Goal: Transaction & Acquisition: Purchase product/service

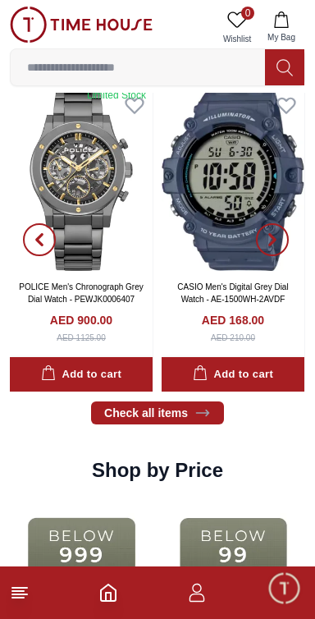
scroll to position [1581, 0]
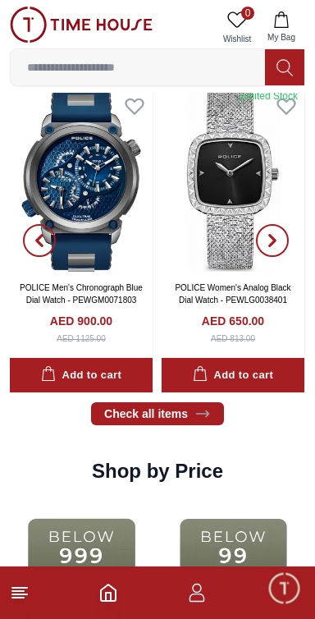
click at [84, 271] on img at bounding box center [81, 180] width 143 height 184
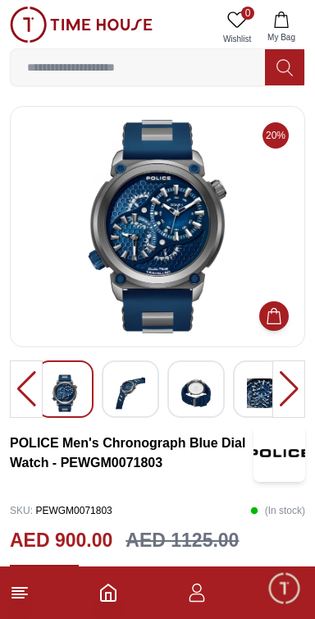
click at [122, 403] on img at bounding box center [131, 393] width 30 height 38
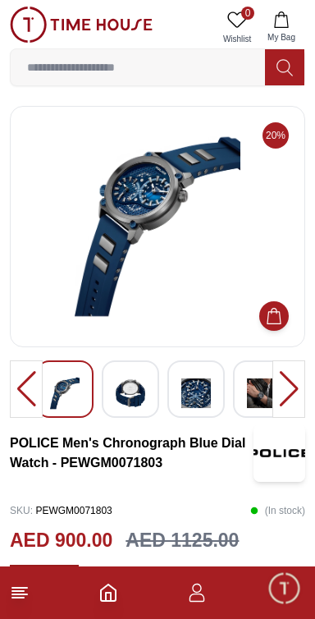
click at [198, 407] on img at bounding box center [196, 393] width 30 height 38
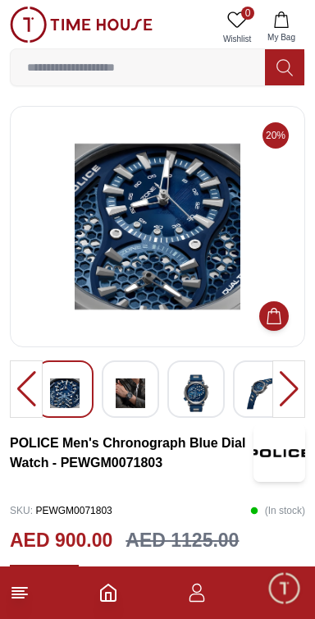
click at [261, 398] on img at bounding box center [262, 393] width 30 height 38
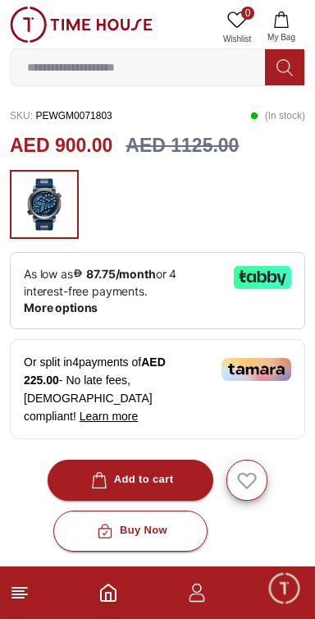
scroll to position [395, 0]
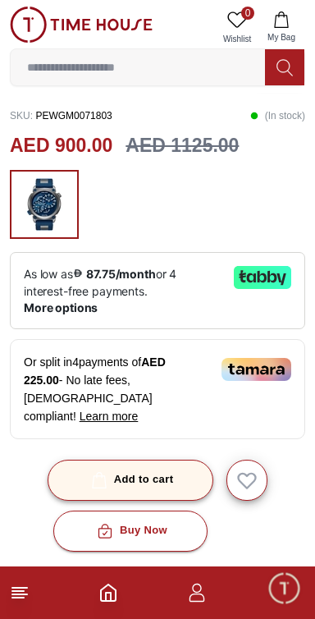
click at [157, 489] on div "Add to cart" at bounding box center [131, 480] width 86 height 19
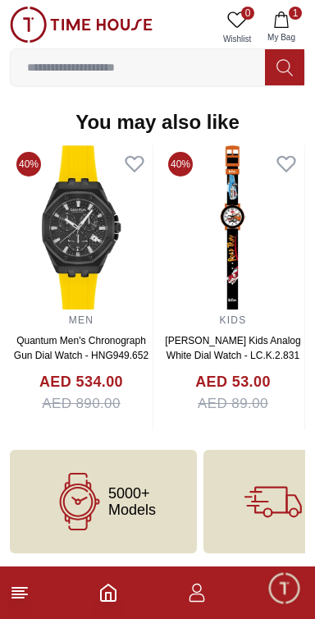
scroll to position [1925, 0]
click at [145, 508] on span "5000+ Models" at bounding box center [132, 501] width 48 height 33
click at [156, 501] on span "5000+ Models" at bounding box center [132, 501] width 48 height 33
